Goal: Navigation & Orientation: Find specific page/section

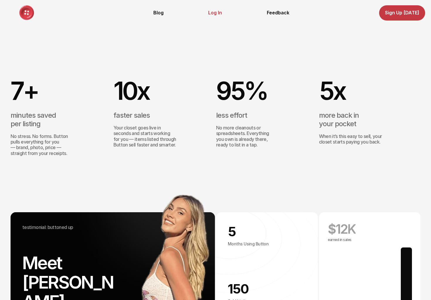
scroll to position [971, 0]
click at [217, 14] on link "Log In" at bounding box center [215, 13] width 14 height 6
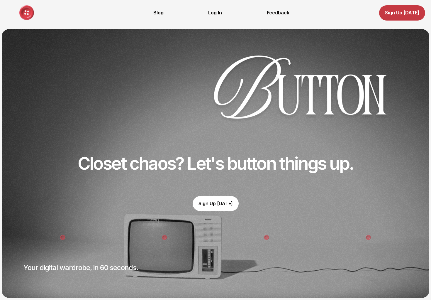
scroll to position [0, 0]
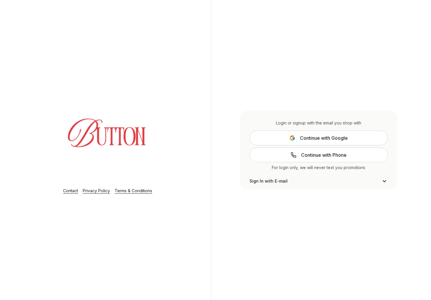
click at [309, 137] on span "Continue with Google" at bounding box center [324, 137] width 48 height 7
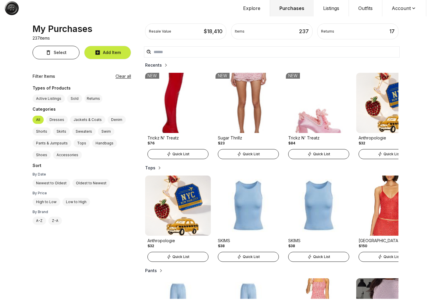
click at [249, 6] on button "Explore" at bounding box center [252, 8] width 36 height 16
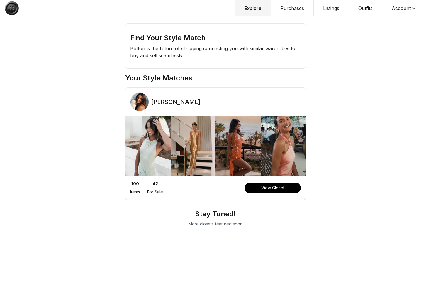
click at [327, 8] on button "Listings" at bounding box center [331, 8] width 35 height 16
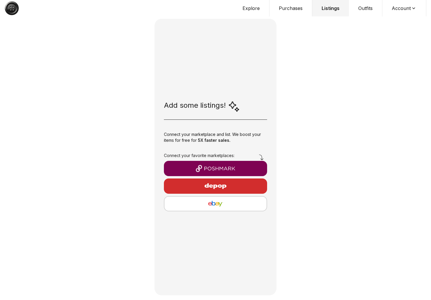
click at [359, 10] on button "Outfits" at bounding box center [365, 8] width 33 height 16
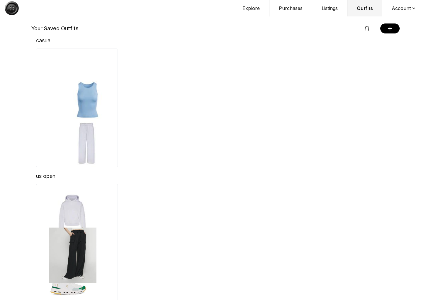
click at [331, 9] on button "Listings" at bounding box center [329, 8] width 35 height 16
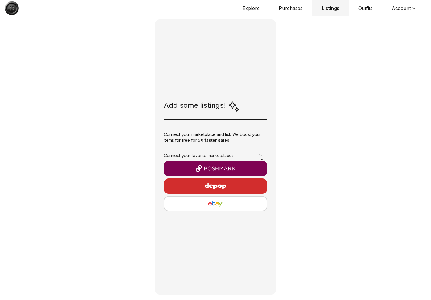
click at [293, 9] on button "Purchases" at bounding box center [290, 8] width 43 height 16
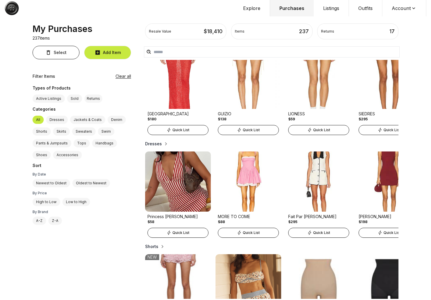
scroll to position [332, 0]
